Goal: Register for event/course

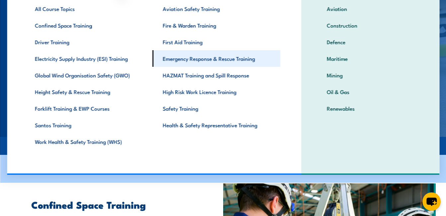
scroll to position [1, 0]
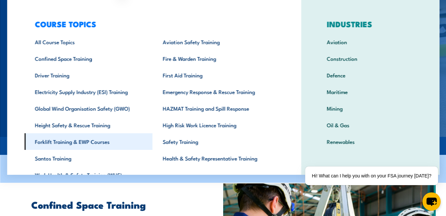
click at [92, 144] on link "Forklift Training & EWP Courses" at bounding box center [88, 141] width 128 height 17
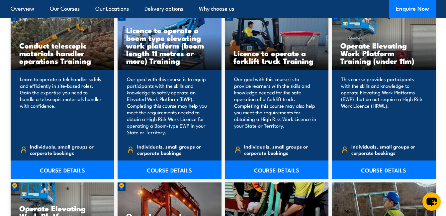
scroll to position [531, 0]
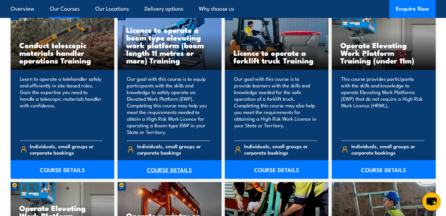
click at [171, 169] on link "COURSE DETAILS" at bounding box center [170, 169] width 104 height 19
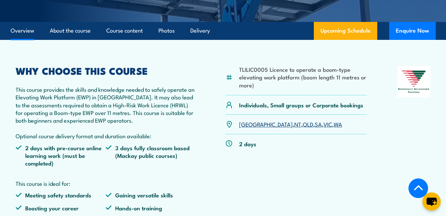
scroll to position [232, 0]
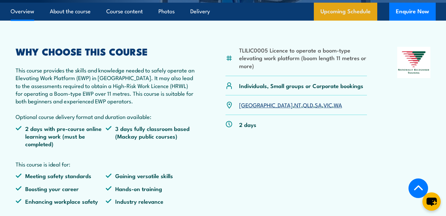
click at [329, 15] on link "Upcoming Schedule" at bounding box center [345, 12] width 63 height 18
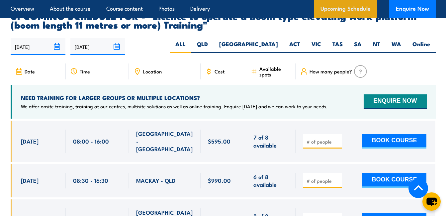
scroll to position [1131, 0]
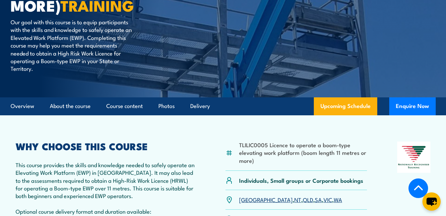
scroll to position [133, 0]
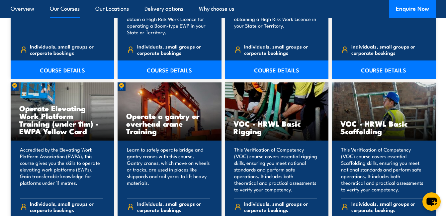
scroll to position [664, 0]
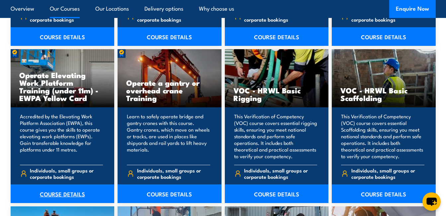
click at [59, 194] on link "COURSE DETAILS" at bounding box center [63, 193] width 104 height 19
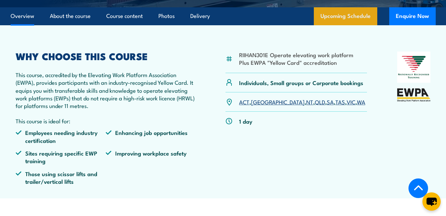
click at [349, 13] on link "Upcoming Schedule" at bounding box center [345, 16] width 63 height 18
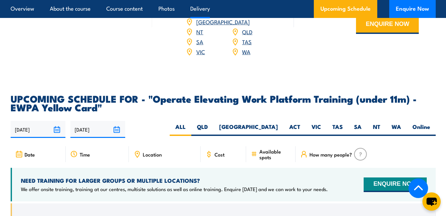
scroll to position [906, 0]
